Goal: Information Seeking & Learning: Learn about a topic

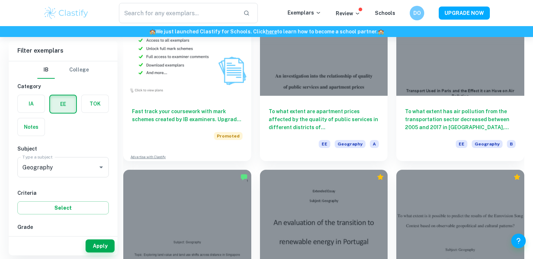
scroll to position [367, 0]
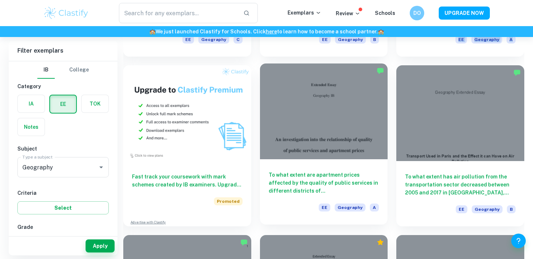
click at [321, 113] on div at bounding box center [324, 111] width 128 height 96
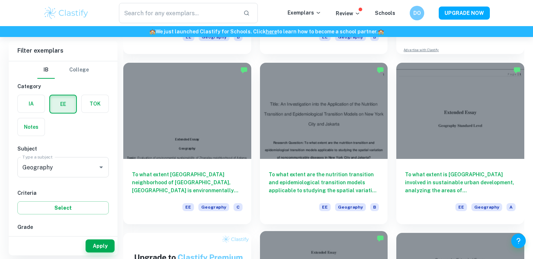
scroll to position [250, 0]
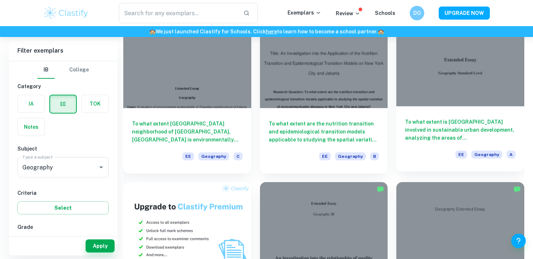
click at [450, 112] on div "To what extent is Frankfurt involved in sustainable urban development, analyzin…" at bounding box center [460, 138] width 128 height 65
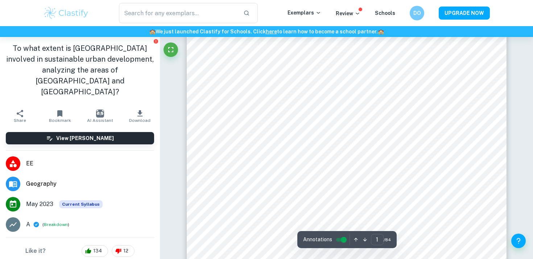
scroll to position [42, 0]
drag, startPoint x: 389, startPoint y: 243, endPoint x: 384, endPoint y: 241, distance: 4.6
click at [384, 241] on span "/ 84" at bounding box center [387, 239] width 7 height 7
click at [384, 240] on span "/ 84" at bounding box center [387, 239] width 7 height 7
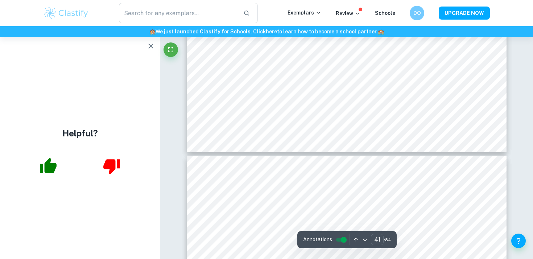
scroll to position [18961, 0]
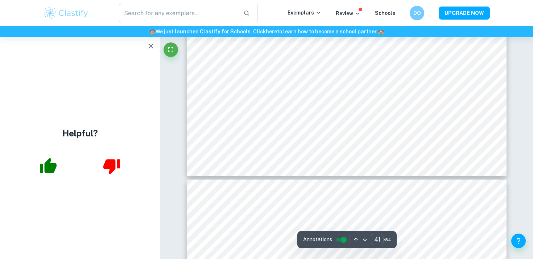
click at [151, 47] on icon "button" at bounding box center [150, 46] width 9 height 9
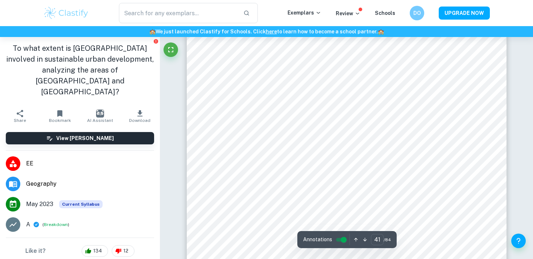
type input "40"
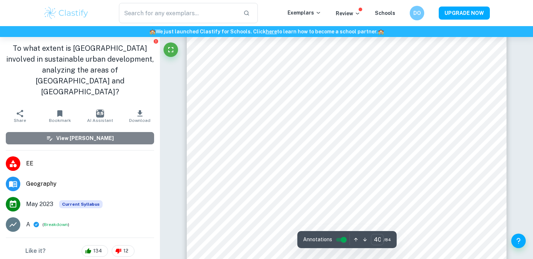
click at [148, 132] on button "View [PERSON_NAME]" at bounding box center [80, 138] width 148 height 12
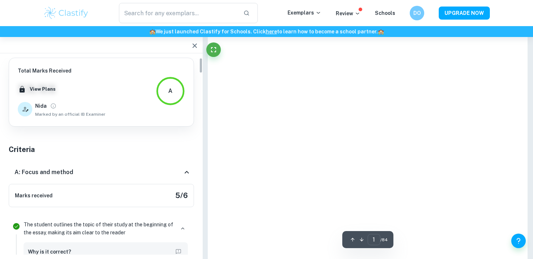
type input "41"
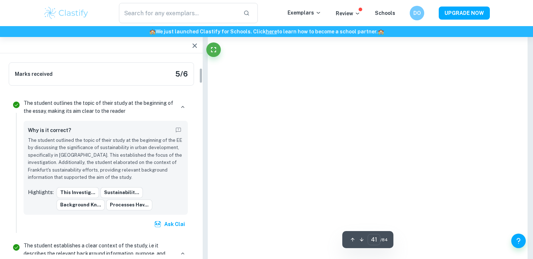
scroll to position [0, 0]
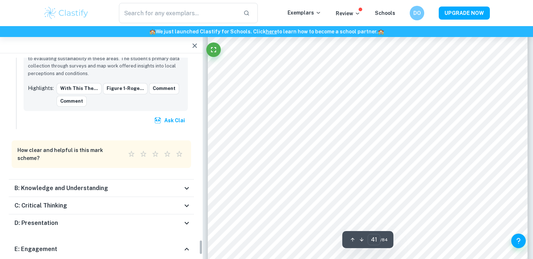
scroll to position [18322, 0]
click at [162, 219] on div "D: Presentation" at bounding box center [99, 223] width 168 height 9
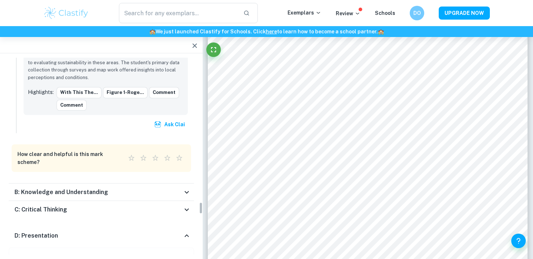
scroll to position [2311, 0]
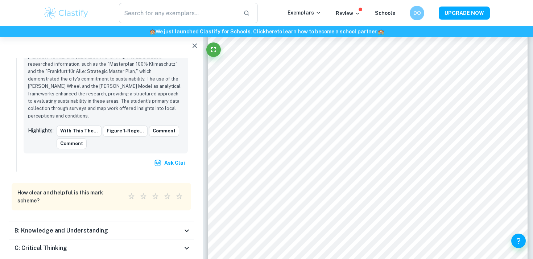
click at [156, 244] on div "C: Critical Thinking" at bounding box center [99, 248] width 168 height 9
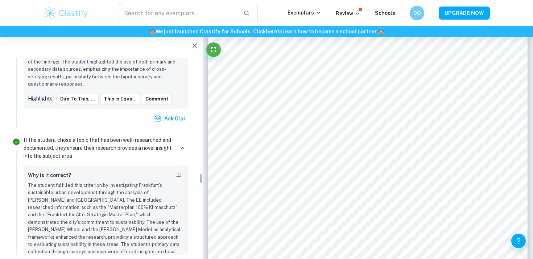
scroll to position [2269, 0]
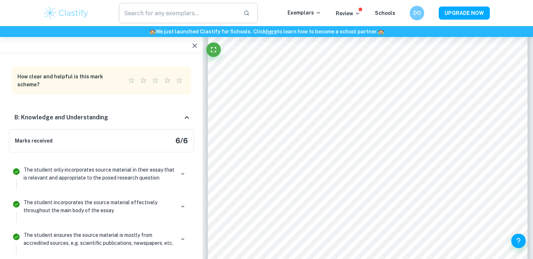
scroll to position [2288, 0]
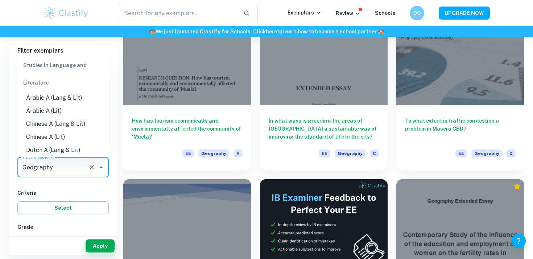
scroll to position [608, 0]
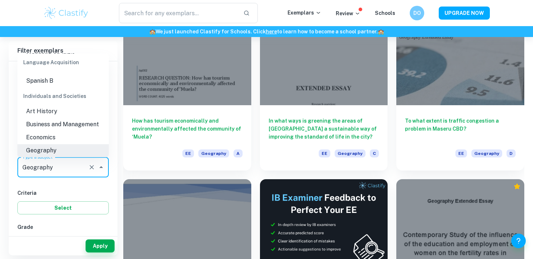
drag, startPoint x: 45, startPoint y: 169, endPoint x: 51, endPoint y: 200, distance: 32.1
click at [51, 200] on div "IB College Category IA EE TOK Notes Subject Type a subject Geography Type a sub…" at bounding box center [63, 253] width 109 height 384
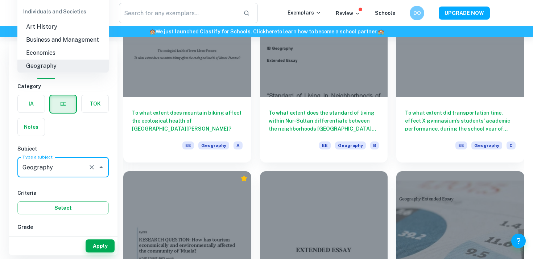
scroll to position [1535, 0]
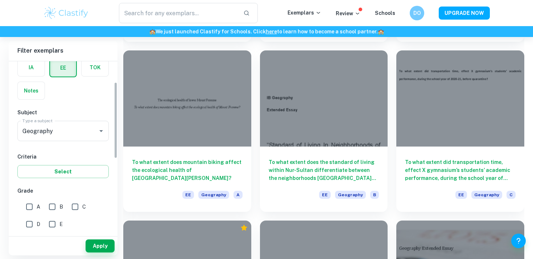
scroll to position [78, 0]
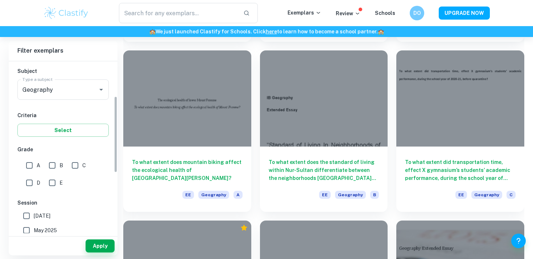
click at [27, 169] on input "A" at bounding box center [29, 165] width 15 height 15
checkbox input "true"
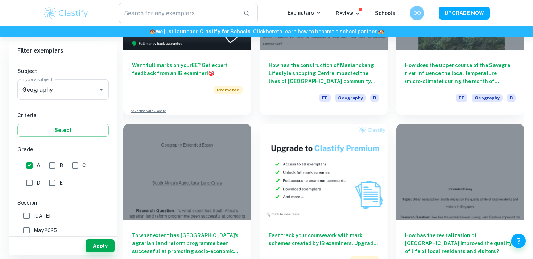
scroll to position [713, 0]
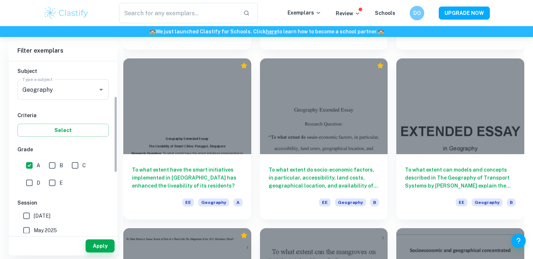
click at [94, 237] on div "Apply" at bounding box center [63, 245] width 109 height 19
click at [96, 242] on button "Apply" at bounding box center [100, 245] width 29 height 13
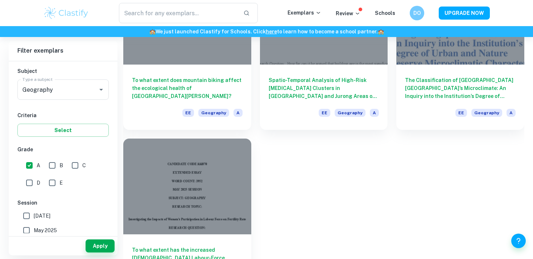
scroll to position [600, 0]
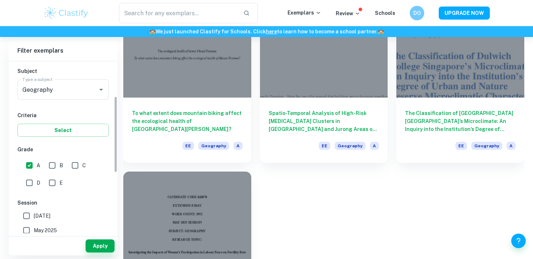
click at [80, 215] on label "May 2026" at bounding box center [61, 215] width 84 height 15
click at [34, 215] on input "May 2026" at bounding box center [26, 215] width 15 height 15
click at [98, 237] on div "Apply" at bounding box center [63, 245] width 109 height 19
click at [98, 246] on button "Apply" at bounding box center [100, 245] width 29 height 13
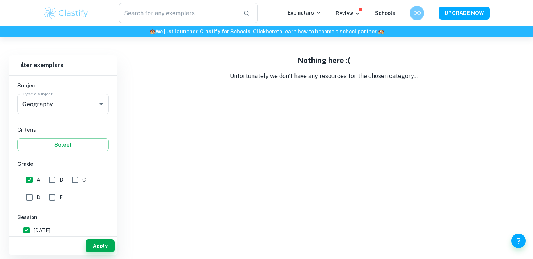
click at [28, 228] on input "May 2026" at bounding box center [26, 230] width 15 height 15
checkbox input "false"
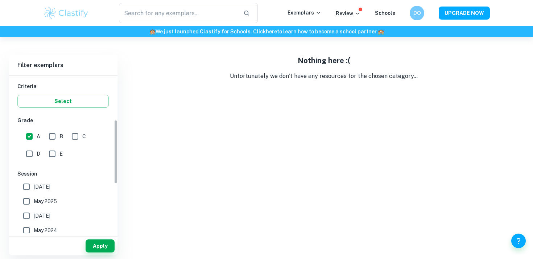
scroll to position [125, 0]
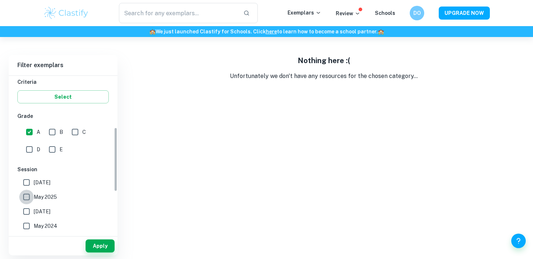
click at [28, 194] on input "May 2025" at bounding box center [26, 197] width 15 height 15
click at [102, 246] on button "Apply" at bounding box center [100, 245] width 29 height 13
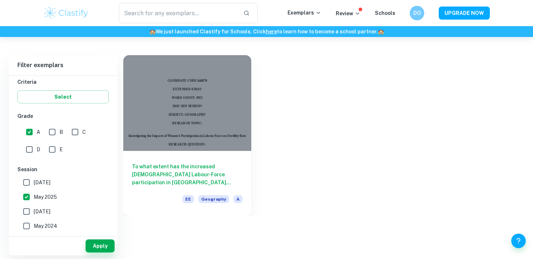
click at [29, 198] on input "May 2025" at bounding box center [26, 197] width 15 height 15
checkbox input "false"
click at [28, 219] on input "May 2024" at bounding box center [26, 226] width 15 height 15
checkbox input "true"
click at [27, 213] on input "November 2024" at bounding box center [26, 211] width 15 height 15
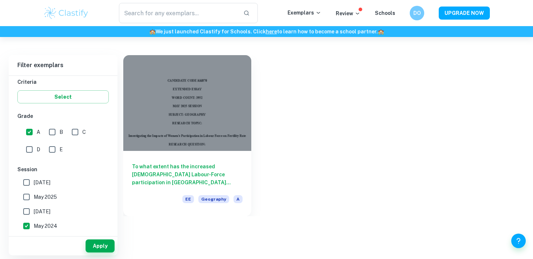
checkbox input "true"
click at [27, 223] on input "May 2024" at bounding box center [26, 226] width 15 height 15
checkbox input "false"
click at [100, 243] on button "Apply" at bounding box center [100, 245] width 29 height 13
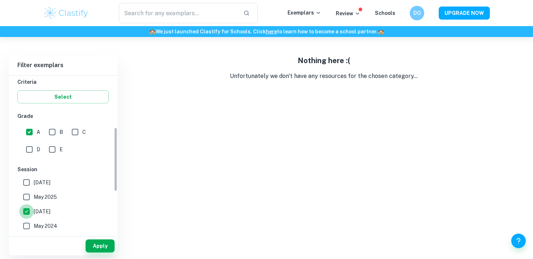
click at [26, 207] on input "November 2024" at bounding box center [26, 211] width 15 height 15
checkbox input "false"
click at [25, 229] on input "May 2024" at bounding box center [26, 226] width 15 height 15
click at [84, 243] on div "Apply" at bounding box center [63, 245] width 109 height 19
click at [95, 243] on button "Apply" at bounding box center [100, 245] width 29 height 13
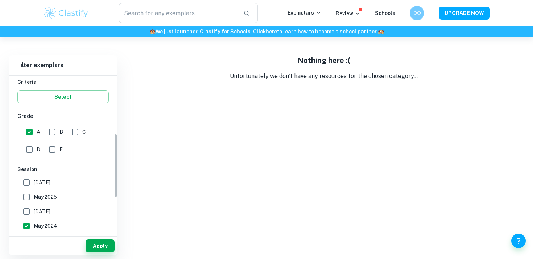
scroll to position [175, 0]
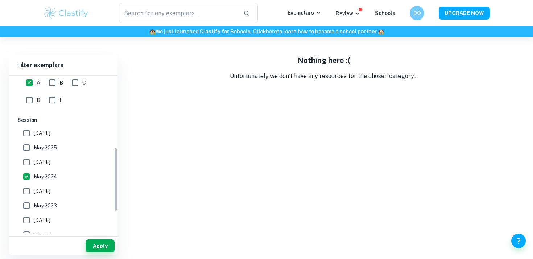
click at [24, 177] on input "May 2024" at bounding box center [26, 176] width 15 height 15
checkbox input "false"
click at [29, 194] on input "November 2023" at bounding box center [26, 191] width 15 height 15
checkbox input "true"
click at [103, 248] on button "Apply" at bounding box center [100, 245] width 29 height 13
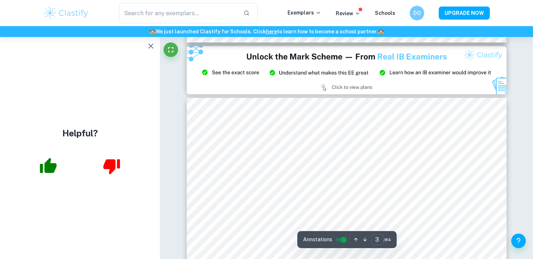
scroll to position [981, 0]
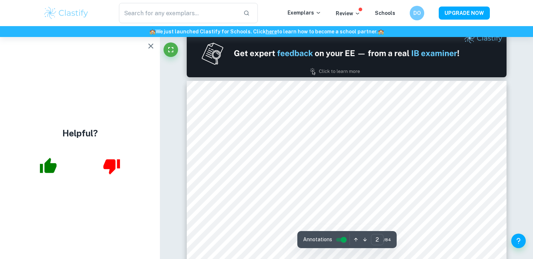
type input "1"
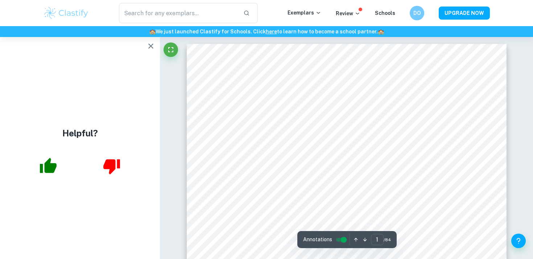
scroll to position [0, 0]
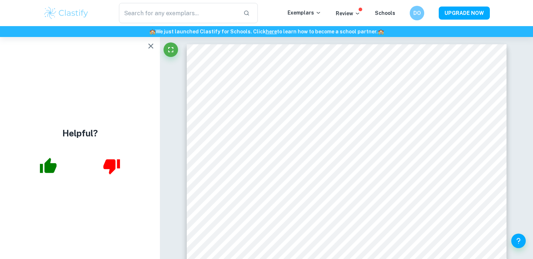
click at [39, 11] on div "​ Exemplars Review Schools DO UPGRADE NOW" at bounding box center [266, 13] width 464 height 20
click at [61, 11] on img at bounding box center [66, 13] width 46 height 15
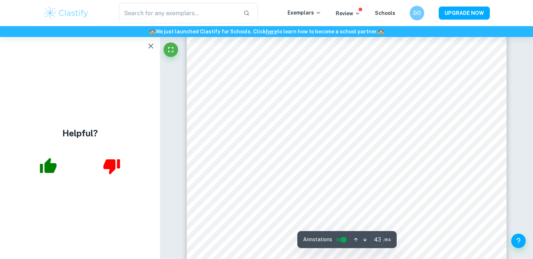
scroll to position [19296, 0]
click at [146, 47] on icon "button" at bounding box center [150, 46] width 9 height 9
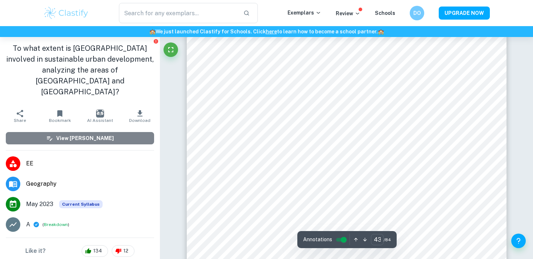
click at [109, 132] on button "View [PERSON_NAME]" at bounding box center [80, 138] width 148 height 12
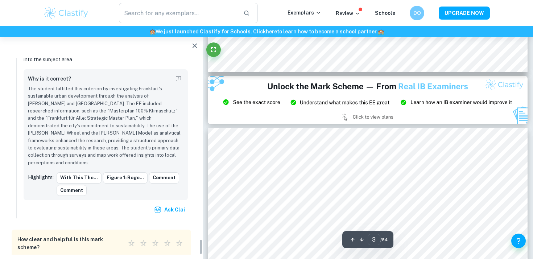
scroll to position [963, 0]
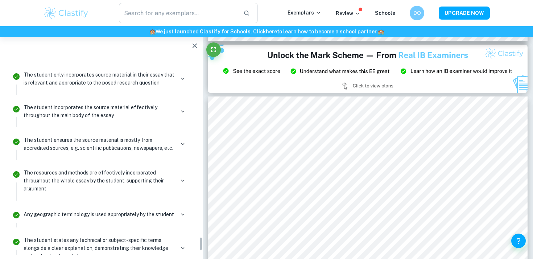
scroll to position [2595, 0]
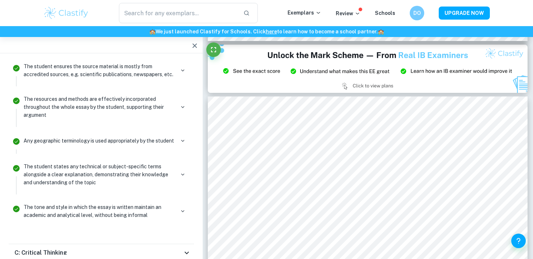
drag, startPoint x: 114, startPoint y: 165, endPoint x: 111, endPoint y: 160, distance: 5.7
click at [111, 244] on div "C: Critical Thinking" at bounding box center [101, 252] width 185 height 17
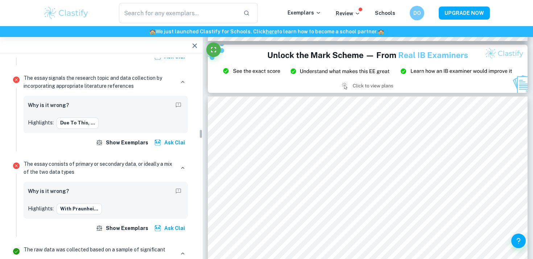
scroll to position [1446, 0]
click at [100, 204] on div "With Praunhei..." at bounding box center [120, 209] width 127 height 11
click at [94, 204] on button "With Praunhei..." at bounding box center [79, 209] width 45 height 11
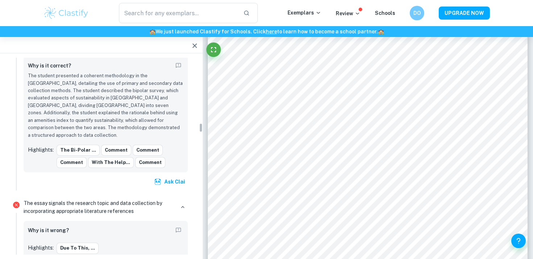
scroll to position [1317, 0]
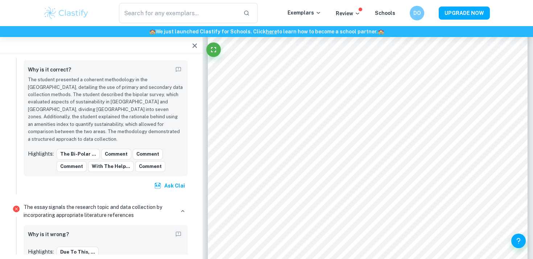
click at [134, 203] on p "The essay signals the research topic and data collection by incorporating appro…" at bounding box center [99, 211] width 151 height 16
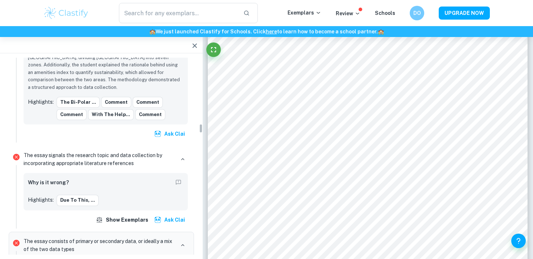
scroll to position [1373, 0]
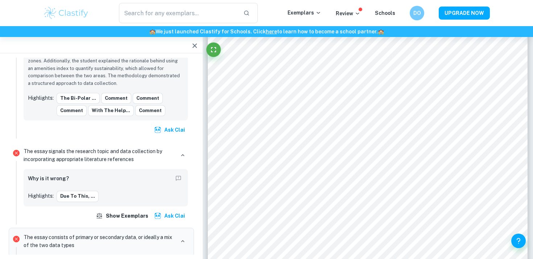
click at [55, 147] on p "The essay signals the research topic and data collection by incorporating appro…" at bounding box center [99, 155] width 151 height 16
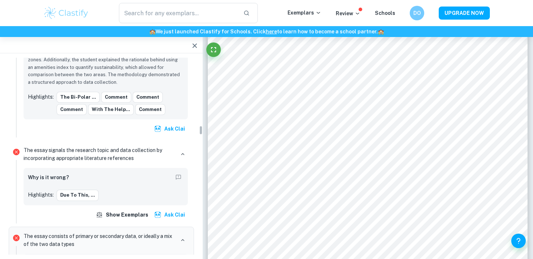
scroll to position [1383, 0]
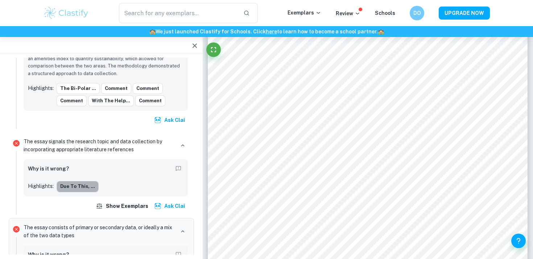
click at [85, 181] on button "Due to this, ..." at bounding box center [78, 186] width 42 height 11
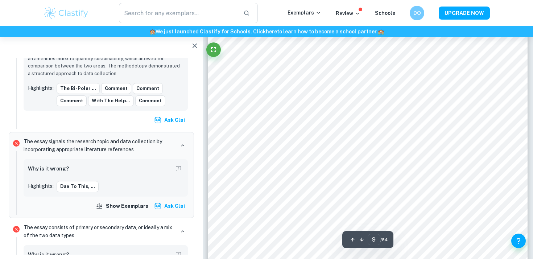
type input "8"
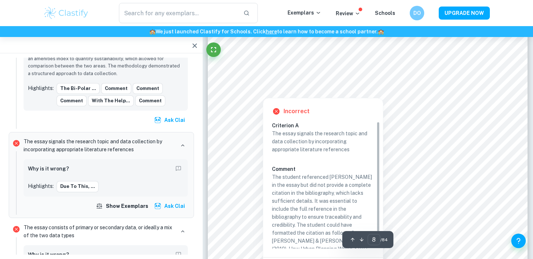
click at [435, 59] on div at bounding box center [461, 66] width 55 height 15
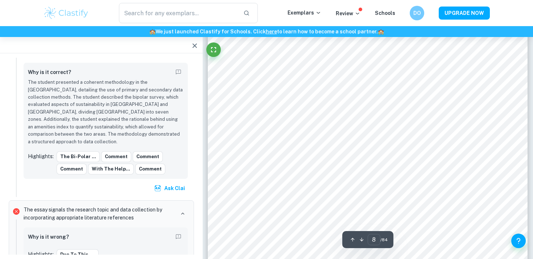
scroll to position [3381, 0]
click at [197, 43] on icon "button" at bounding box center [194, 45] width 9 height 9
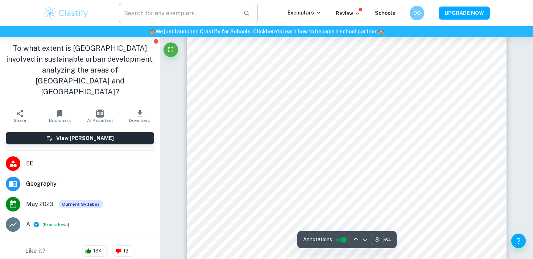
click at [151, 13] on input "text" at bounding box center [178, 13] width 119 height 20
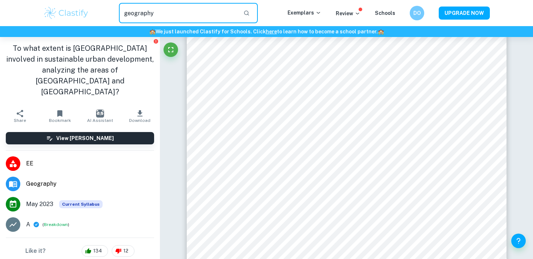
type input "geography"
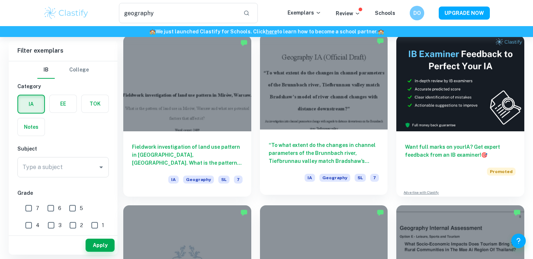
scroll to position [37, 0]
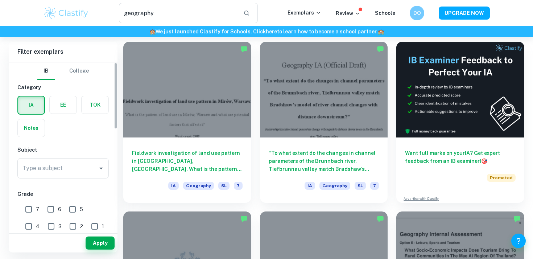
click at [77, 104] on div "TOK" at bounding box center [93, 102] width 32 height 23
click at [73, 104] on label "button" at bounding box center [63, 104] width 27 height 17
click at [0, 0] on input "radio" at bounding box center [0, 0] width 0 height 0
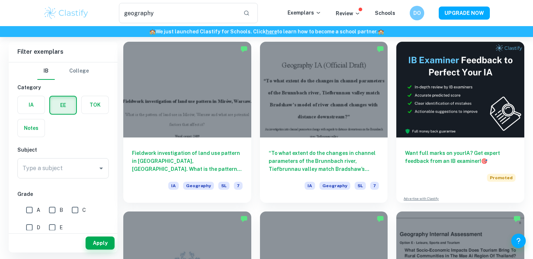
click at [36, 207] on input "A" at bounding box center [29, 210] width 15 height 15
checkbox input "true"
click at [93, 241] on button "Apply" at bounding box center [100, 242] width 29 height 13
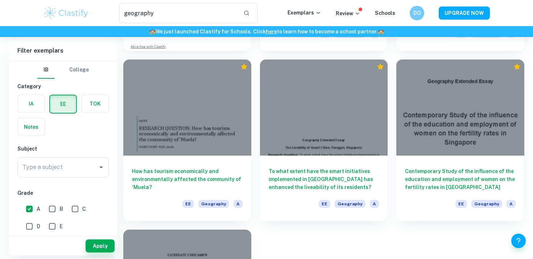
scroll to position [661, 0]
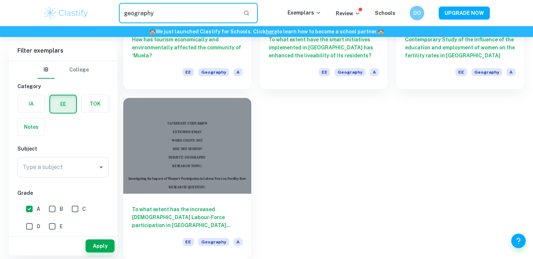
click at [156, 7] on input "geography" at bounding box center [178, 13] width 119 height 20
click at [162, 12] on input "geography" at bounding box center [178, 13] width 119 height 20
type input "geography urban"
click at [27, 203] on input "A" at bounding box center [29, 209] width 15 height 15
checkbox input "false"
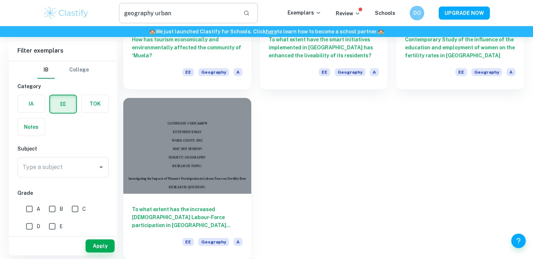
click at [186, 19] on input "geography urban" at bounding box center [178, 13] width 119 height 20
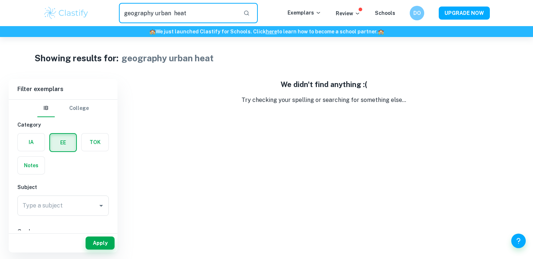
click at [170, 11] on input "geography urban heat" at bounding box center [178, 13] width 119 height 20
click at [173, 11] on input "geography urban heat" at bounding box center [178, 13] width 119 height 20
type input "geography urban heat"
drag, startPoint x: 189, startPoint y: 17, endPoint x: 118, endPoint y: 17, distance: 70.7
click at [117, 16] on div "geography urban heat ​" at bounding box center [188, 13] width 198 height 20
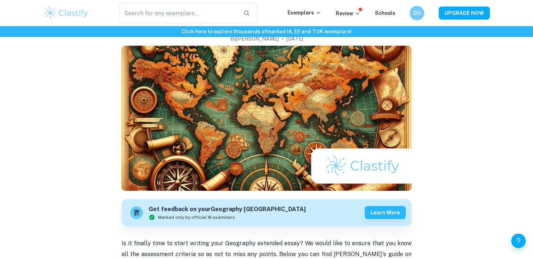
scroll to position [200, 0]
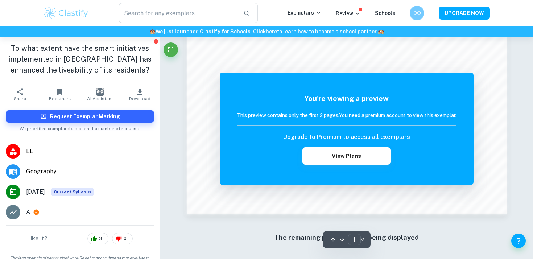
scroll to position [740, 0]
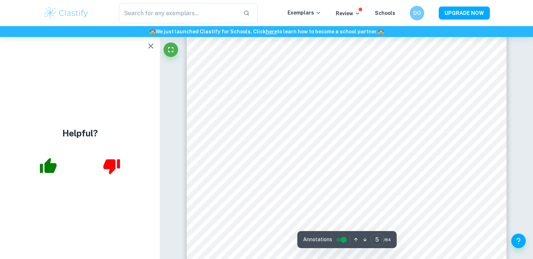
scroll to position [2122, 0]
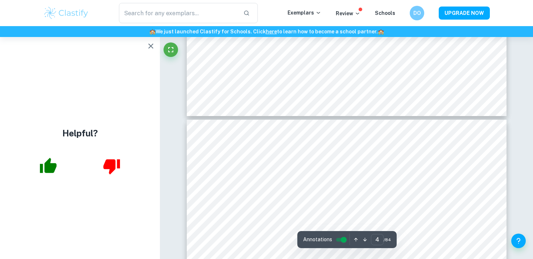
type input "5"
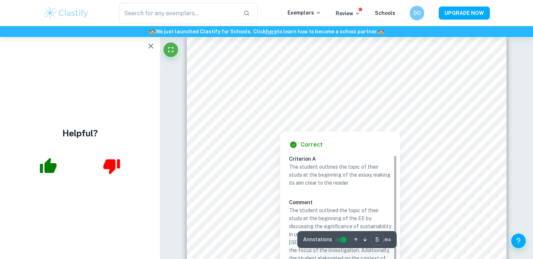
click at [270, 127] on div at bounding box center [279, 121] width 109 height 15
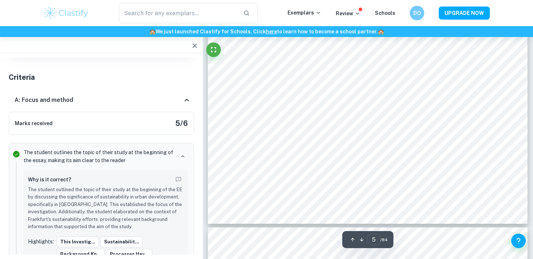
scroll to position [2156, 0]
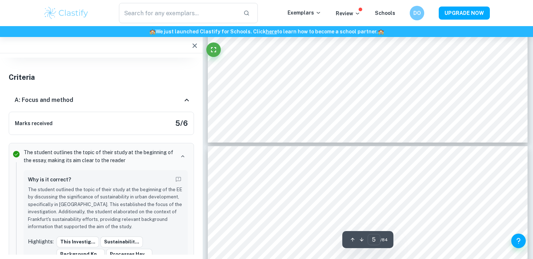
type input "6"
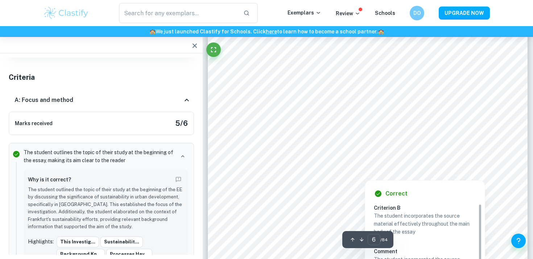
scroll to position [2319, 0]
